Goal: Task Accomplishment & Management: Manage account settings

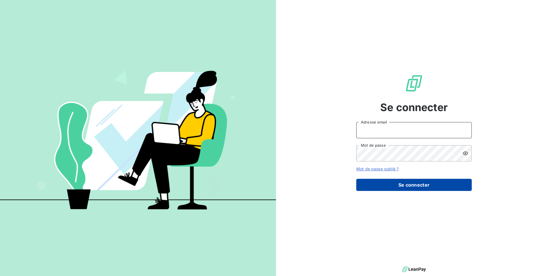
type input "natacha.procter@met.com"
click at [404, 183] on button "Se connecter" at bounding box center [414, 184] width 116 height 12
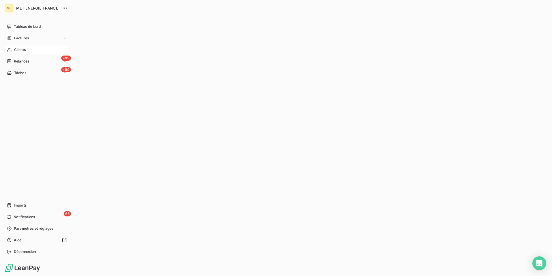
click at [21, 51] on span "Clients" at bounding box center [20, 49] width 12 height 5
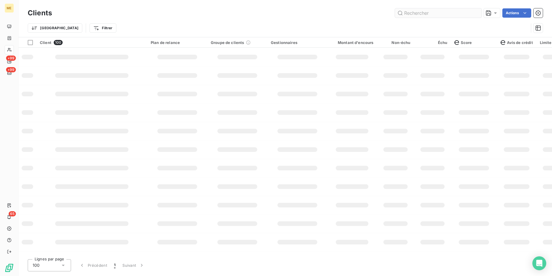
click at [413, 13] on input "text" at bounding box center [438, 12] width 87 height 9
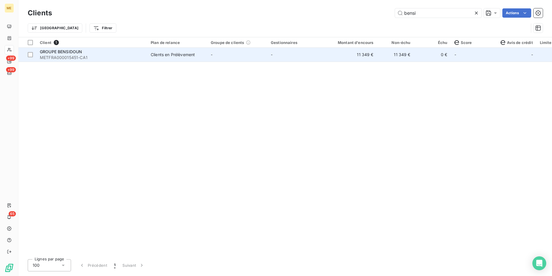
type input "bensi"
click at [254, 51] on td "-" at bounding box center [237, 55] width 60 height 14
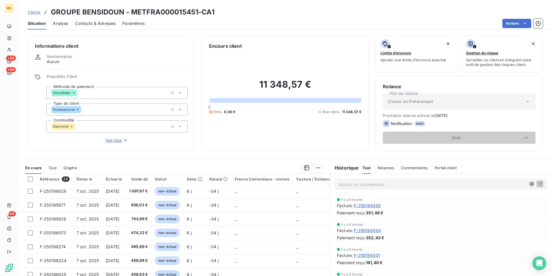
click at [388, 170] on div "Relances" at bounding box center [386, 167] width 16 height 12
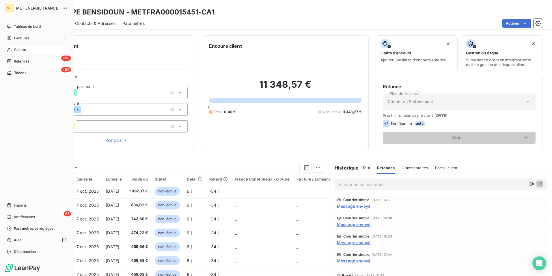
click at [13, 47] on div "Clients" at bounding box center [37, 49] width 64 height 9
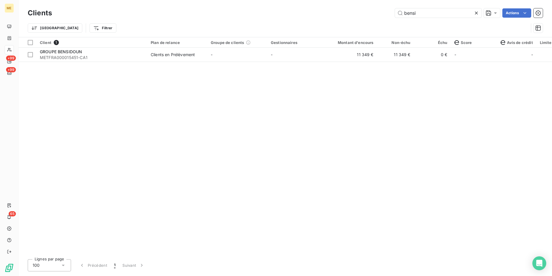
drag, startPoint x: 421, startPoint y: 14, endPoint x: 369, endPoint y: 12, distance: 52.6
click at [369, 12] on div "bensi Actions" at bounding box center [301, 12] width 484 height 9
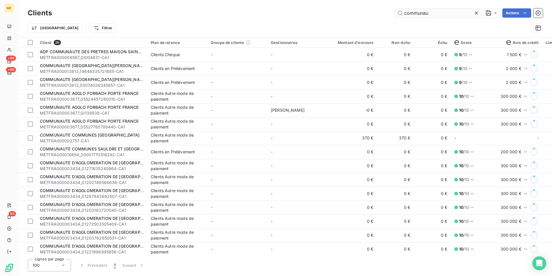
drag, startPoint x: 429, startPoint y: 16, endPoint x: 447, endPoint y: 12, distance: 19.0
click at [447, 12] on input "communau" at bounding box center [438, 12] width 87 height 9
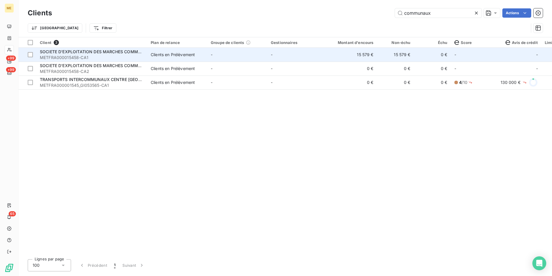
type input "communaux"
click at [75, 54] on span "SOCIETE D'EXPLOITATION DES MARCHES COMMUNAUX" at bounding box center [96, 51] width 113 height 5
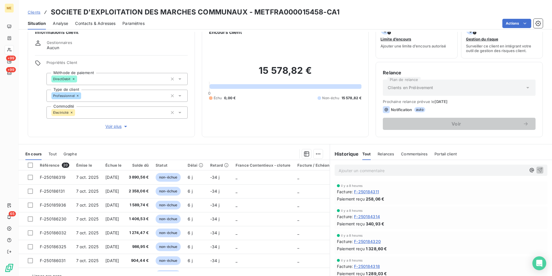
scroll to position [27, 0]
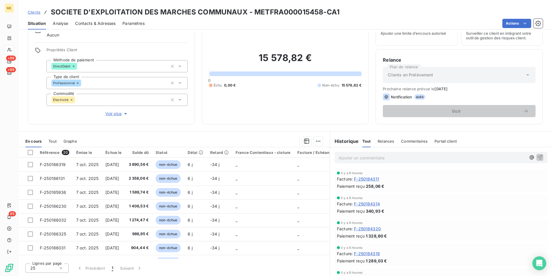
click at [387, 139] on span "Relances" at bounding box center [386, 141] width 16 height 5
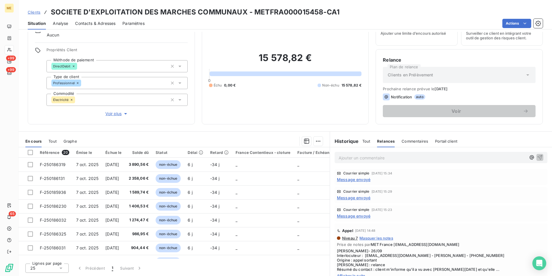
click at [355, 178] on span "Message envoyé" at bounding box center [354, 179] width 34 height 6
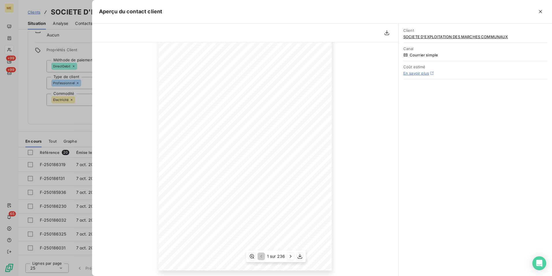
scroll to position [46, 0]
click at [292, 254] on icon "button" at bounding box center [291, 256] width 6 height 6
click at [292, 254] on icon "button" at bounding box center [292, 256] width 6 height 6
click at [542, 10] on icon "button" at bounding box center [540, 11] width 3 height 3
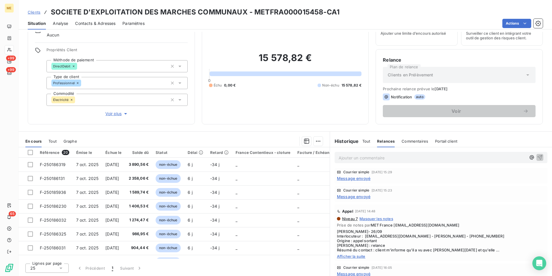
scroll to position [29, 0]
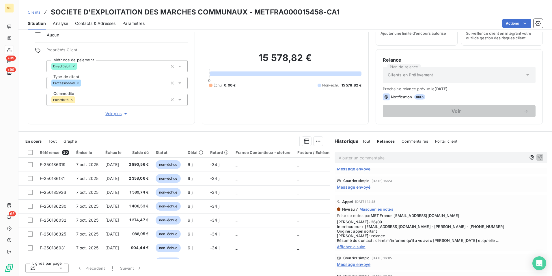
click at [357, 189] on div "Courrier simple 26 sept. 2025, 15:23 Message envoyé" at bounding box center [441, 184] width 213 height 16
click at [357, 189] on span "Message envoyé" at bounding box center [354, 187] width 34 height 6
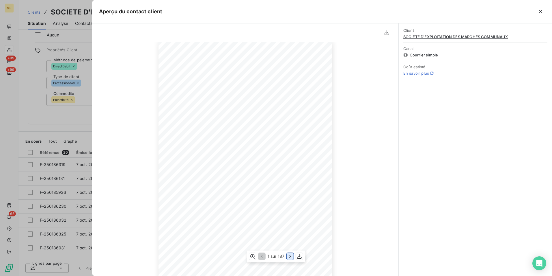
click at [292, 255] on icon "button" at bounding box center [290, 256] width 6 height 6
click at [544, 10] on button "button" at bounding box center [540, 11] width 9 height 9
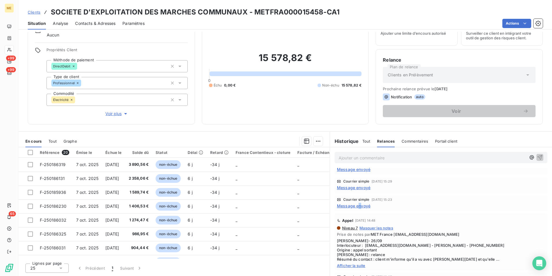
scroll to position [0, 0]
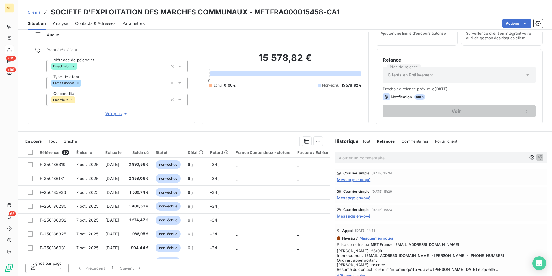
click at [358, 197] on span "Message envoyé" at bounding box center [354, 197] width 34 height 6
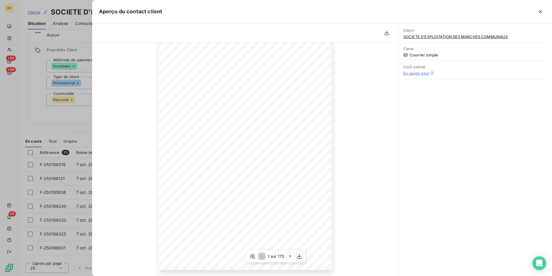
scroll to position [46, 0]
click at [289, 255] on icon "button" at bounding box center [290, 256] width 6 height 6
click at [291, 254] on icon "button" at bounding box center [291, 256] width 6 height 6
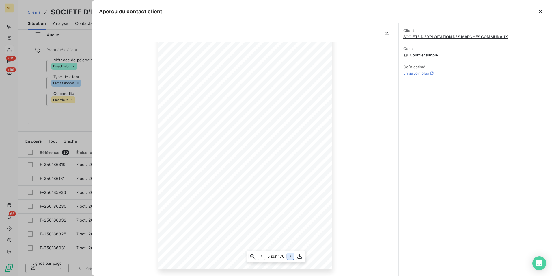
click at [291, 254] on icon "button" at bounding box center [291, 256] width 6 height 6
click at [540, 14] on icon "button" at bounding box center [541, 12] width 6 height 6
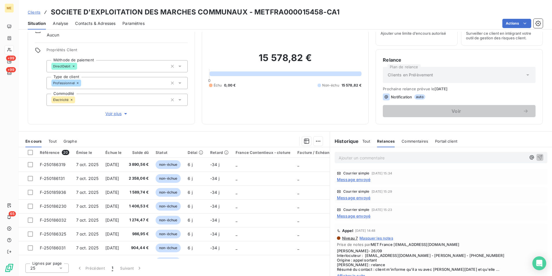
click at [356, 181] on span "Message envoyé" at bounding box center [354, 179] width 34 height 6
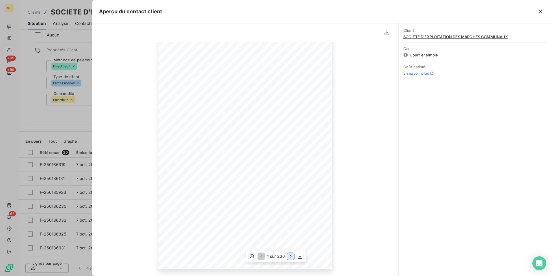
click at [290, 254] on icon "button" at bounding box center [291, 256] width 6 height 6
click at [291, 256] on icon "button" at bounding box center [292, 256] width 6 height 6
click at [258, 257] on button "button" at bounding box center [260, 255] width 7 height 7
click at [261, 257] on icon "button" at bounding box center [261, 256] width 6 height 6
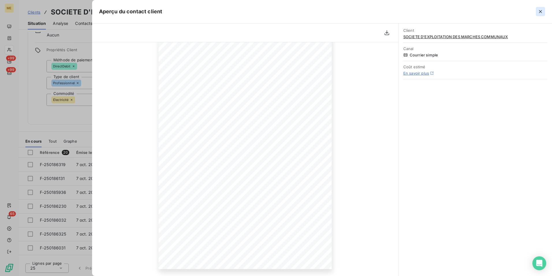
click at [540, 11] on icon "button" at bounding box center [541, 12] width 6 height 6
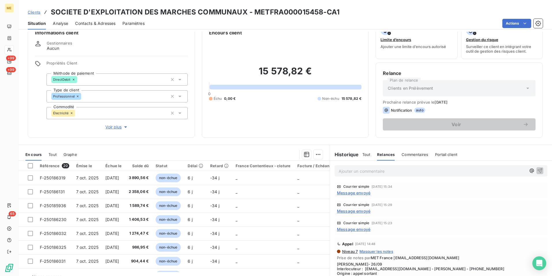
scroll to position [0, 0]
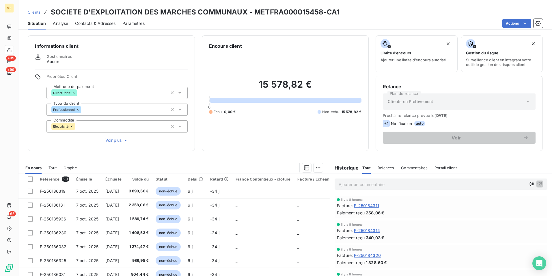
click at [383, 165] on span "Relances" at bounding box center [386, 167] width 16 height 5
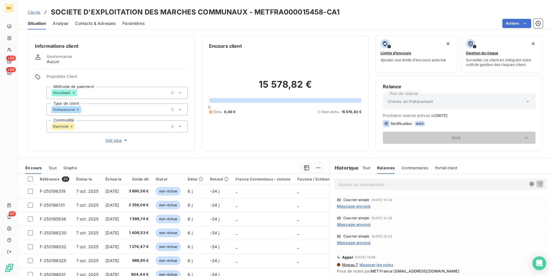
click at [359, 204] on span "Message envoyé" at bounding box center [354, 206] width 34 height 6
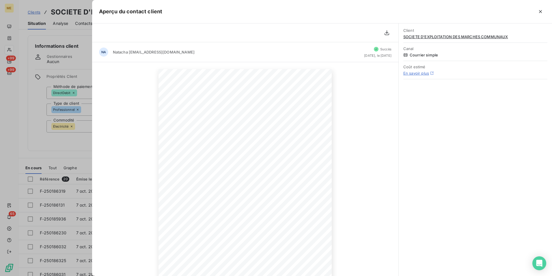
scroll to position [46, 0]
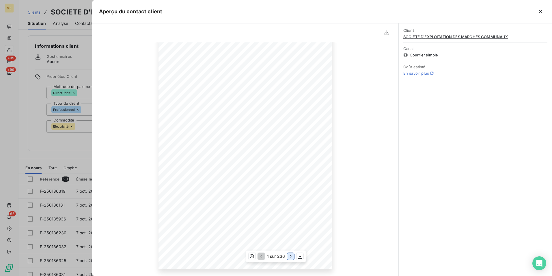
click at [293, 257] on icon "button" at bounding box center [291, 256] width 6 height 6
click at [293, 257] on icon "button" at bounding box center [292, 256] width 6 height 6
click at [293, 257] on icon "button" at bounding box center [291, 256] width 6 height 6
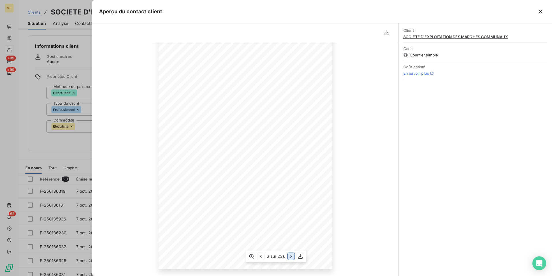
click at [293, 257] on icon "button" at bounding box center [292, 256] width 6 height 6
click at [293, 257] on icon "button" at bounding box center [291, 256] width 6 height 6
click at [293, 257] on icon "button" at bounding box center [292, 256] width 6 height 6
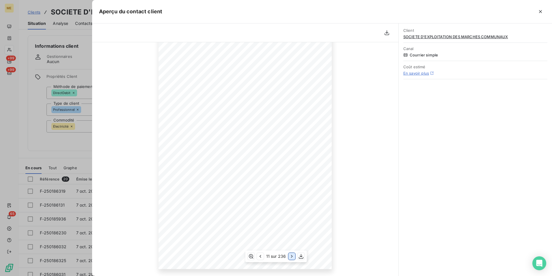
click at [293, 257] on icon "button" at bounding box center [292, 256] width 6 height 6
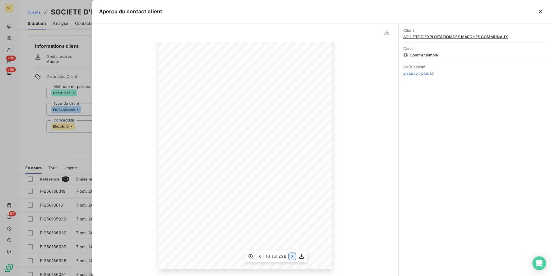
click at [293, 257] on icon "button" at bounding box center [292, 256] width 6 height 6
click at [541, 9] on icon "button" at bounding box center [541, 12] width 6 height 6
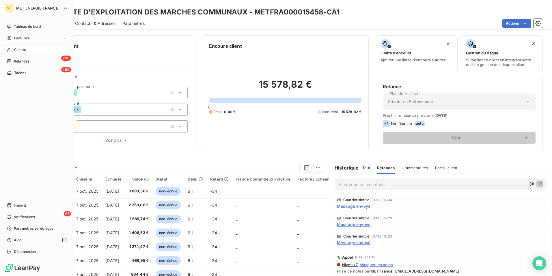
click at [11, 50] on icon at bounding box center [9, 50] width 4 height 4
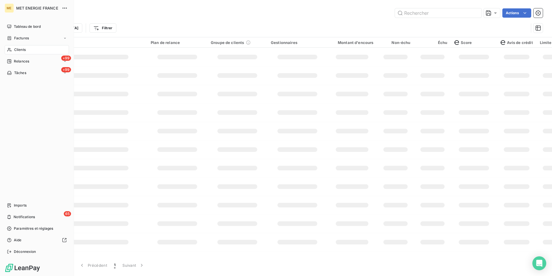
click at [14, 51] on span "Clients" at bounding box center [20, 49] width 12 height 5
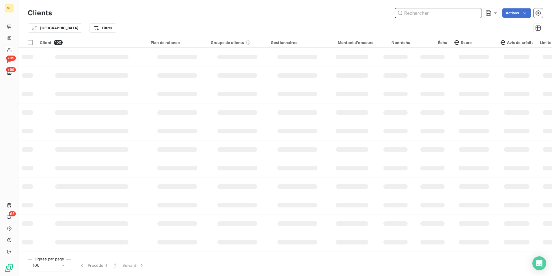
click at [416, 14] on input "text" at bounding box center [438, 12] width 87 height 9
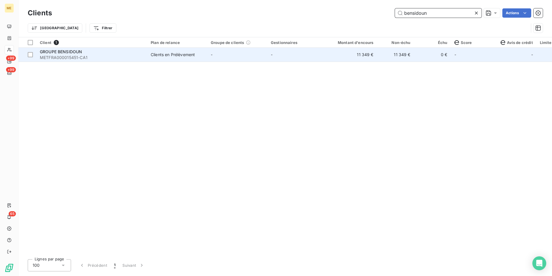
type input "bensidoun"
click at [314, 54] on td "-" at bounding box center [297, 55] width 60 height 14
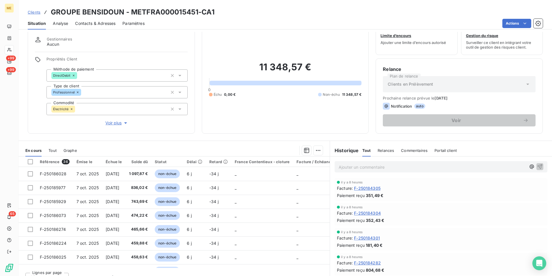
scroll to position [27, 0]
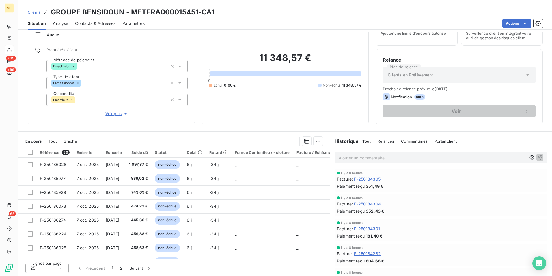
click at [381, 138] on div "Relances" at bounding box center [386, 141] width 16 height 12
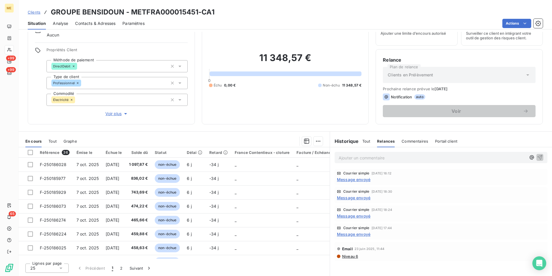
click at [349, 181] on span "Message envoyé" at bounding box center [354, 179] width 34 height 6
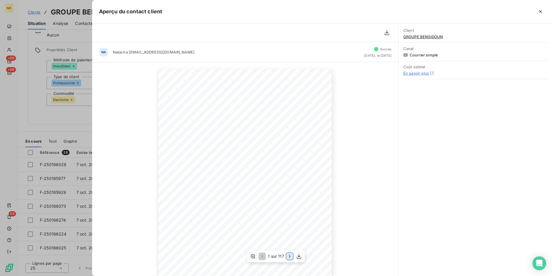
click at [290, 256] on icon "button" at bounding box center [289, 256] width 1 height 3
click at [289, 259] on icon "button" at bounding box center [290, 256] width 6 height 6
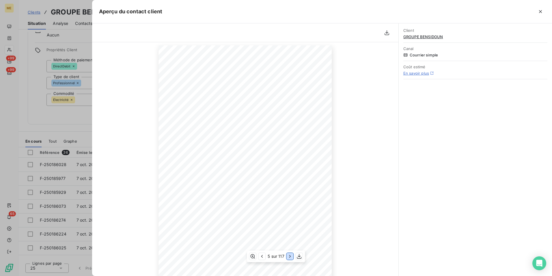
scroll to position [0, 0]
click at [541, 14] on icon "button" at bounding box center [541, 12] width 6 height 6
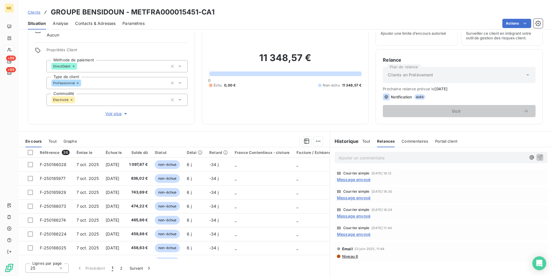
click at [351, 181] on span "Message envoyé" at bounding box center [354, 179] width 34 height 6
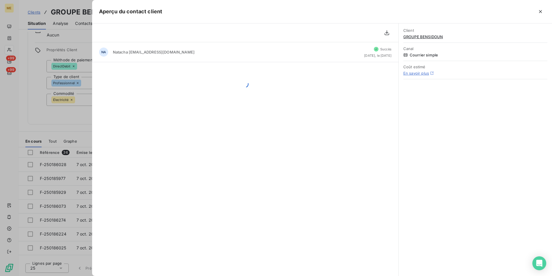
click at [350, 180] on div "NA Natacha [EMAIL_ADDRESS][DOMAIN_NAME] Succès [DATE], le [DATE]" at bounding box center [245, 149] width 307 height 252
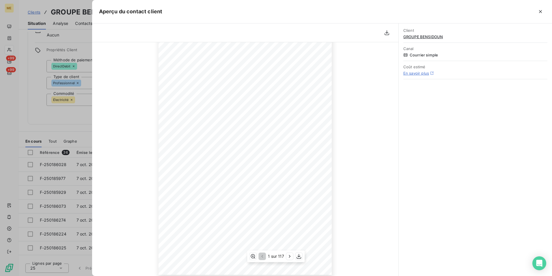
scroll to position [46, 0]
click at [293, 256] on div "1 sur 117" at bounding box center [275, 256] width 57 height 12
click at [289, 255] on icon "button" at bounding box center [290, 256] width 6 height 6
click at [287, 258] on button "button" at bounding box center [290, 255] width 7 height 7
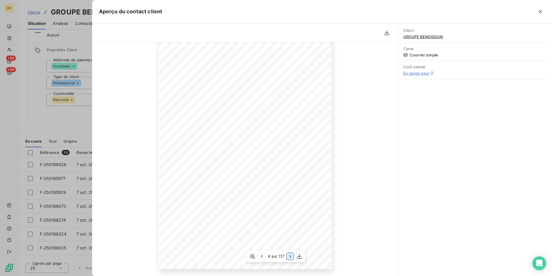
click at [287, 258] on button "button" at bounding box center [290, 255] width 7 height 7
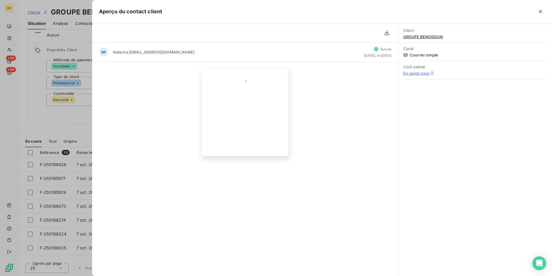
scroll to position [0, 0]
click at [482, 170] on div "Client GROUPE BENSIDOUN Canal Courrier simple Coût estimé En savoir plus" at bounding box center [475, 149] width 153 height 252
drag, startPoint x: 339, startPoint y: 124, endPoint x: 371, endPoint y: 105, distance: 36.9
click at [371, 105] on div "Facture Électricité N° F-250175013 MET Energie France [STREET_ADDRESS] [DATE][D…" at bounding box center [245, 191] width 306 height 259
drag, startPoint x: 389, startPoint y: 31, endPoint x: 380, endPoint y: 142, distance: 110.7
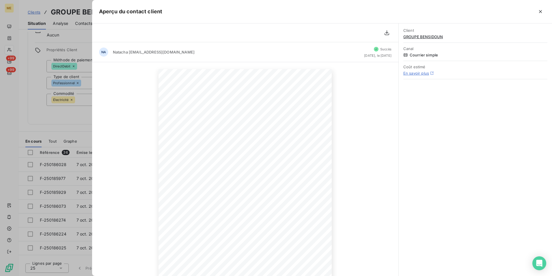
click at [385, 107] on div "NA Natacha [EMAIL_ADDRESS][DOMAIN_NAME] Succès [DATE], le [DATE] Facture Électr…" at bounding box center [245, 149] width 306 height 252
click at [387, 30] on icon "button" at bounding box center [387, 33] width 6 height 6
